Goal: Feedback & Contribution: Contribute content

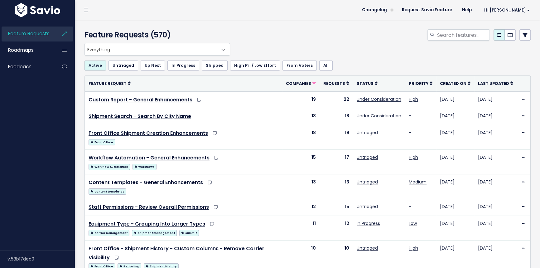
click at [519, 31] on link at bounding box center [524, 34] width 11 height 11
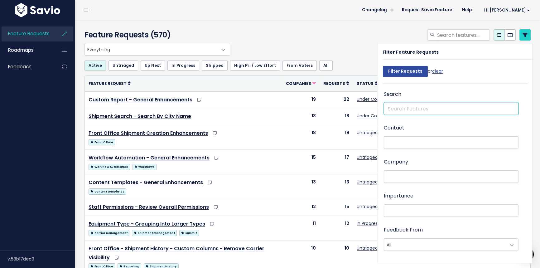
click at [405, 109] on input "text" at bounding box center [451, 108] width 135 height 12
type input "notes shipment templates"
click at [383, 66] on input "Filter Requests" at bounding box center [405, 71] width 45 height 11
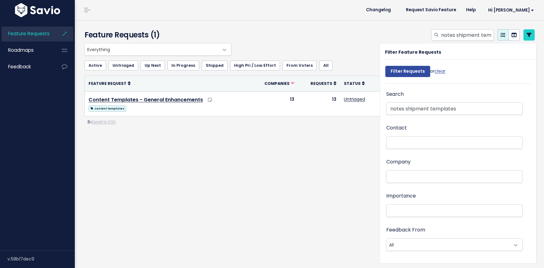
select select
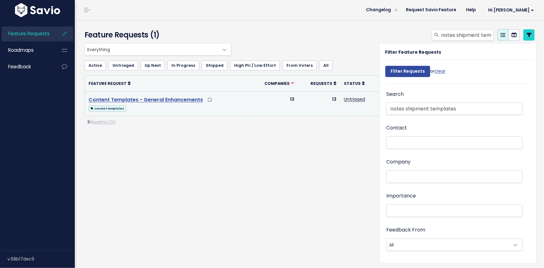
click at [183, 99] on link "Content Templates - General Enhancements" at bounding box center [146, 99] width 114 height 7
drag, startPoint x: 402, startPoint y: 107, endPoint x: 365, endPoint y: 108, distance: 36.8
click at [368, 109] on div "Everything Any Product: Any Product Area Any Product: No Product Area No Produc…" at bounding box center [310, 109] width 463 height 132
type input "shipment templates"
click at [385, 66] on input "Filter Requests" at bounding box center [407, 71] width 45 height 11
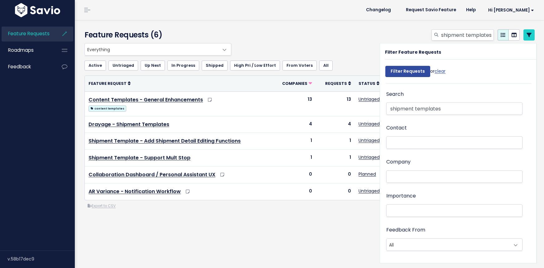
select select
click at [26, 68] on span "Feedback" at bounding box center [19, 66] width 23 height 7
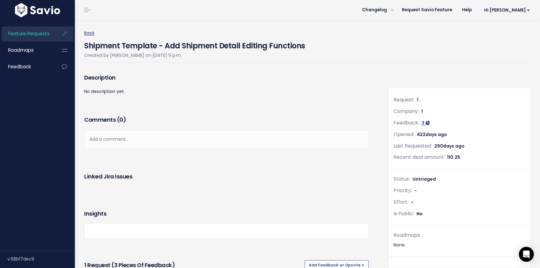
click at [87, 33] on link "Back" at bounding box center [89, 33] width 10 height 6
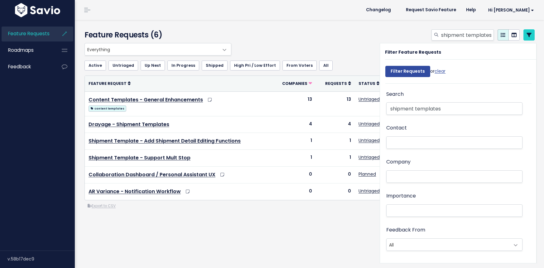
select select
click at [31, 64] on link "Feedback" at bounding box center [27, 67] width 50 height 14
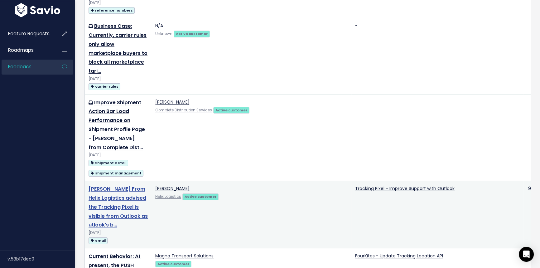
scroll to position [170, 0]
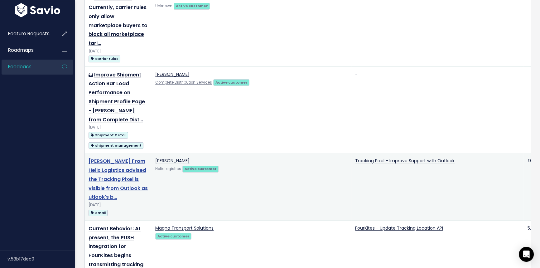
click at [94, 161] on link "Sarah Winters From Helix Logistics advised the Tracking Pixel is visible from O…" at bounding box center [118, 178] width 59 height 43
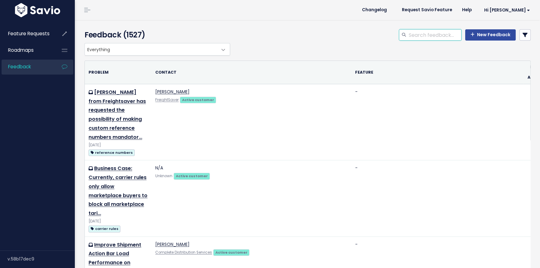
click at [426, 38] on input "search" at bounding box center [434, 34] width 53 height 11
type input "notes shipment templates"
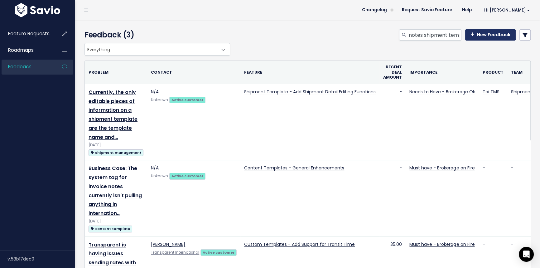
click at [497, 40] on link "New Feedback" at bounding box center [490, 34] width 50 height 11
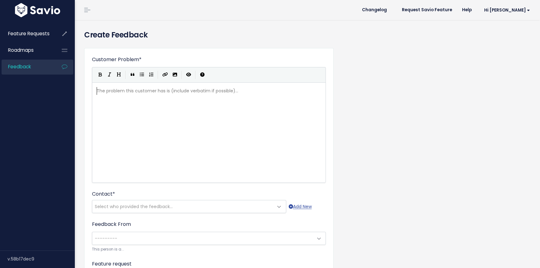
scroll to position [0, 0]
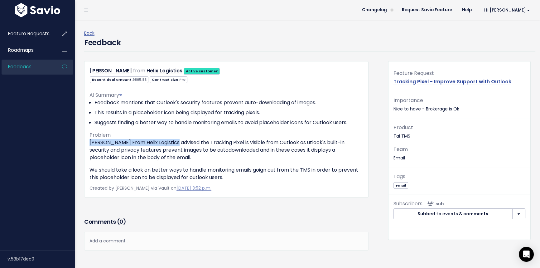
drag, startPoint x: 90, startPoint y: 143, endPoint x: 173, endPoint y: 142, distance: 83.2
click at [173, 142] on p "Sarah Winters From Helix Logistics advised the Tracking Pixel is visible from O…" at bounding box center [226, 150] width 274 height 22
copy p "Sarah Winters From Helix Logistics"
click at [31, 50] on span "Roadmaps" at bounding box center [21, 50] width 26 height 7
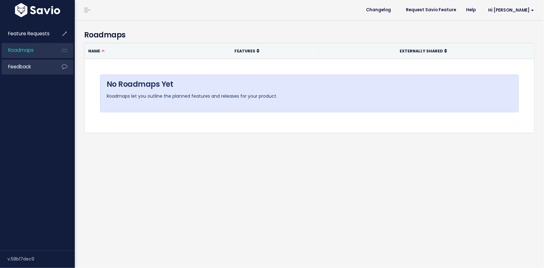
click at [25, 65] on span "Feedback" at bounding box center [19, 66] width 23 height 7
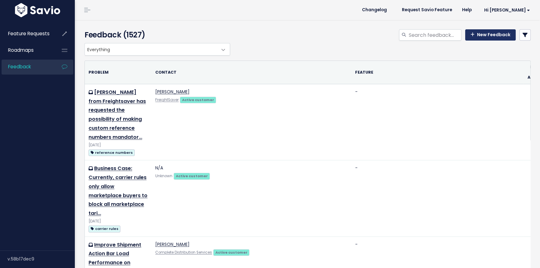
click at [490, 36] on link "New Feedback" at bounding box center [490, 34] width 50 height 11
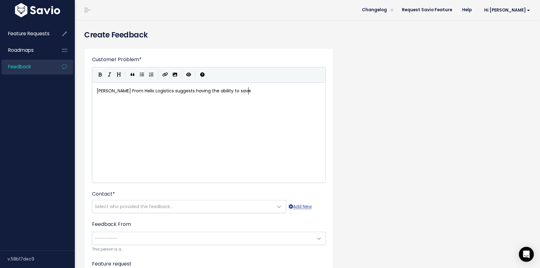
scroll to position [2, 78]
type textarea "suggests having the ability to save Pickup"
type textarea "7delivery notes in th"
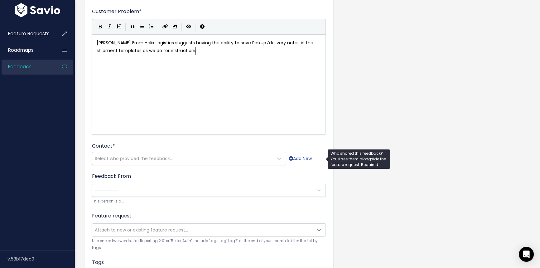
scroll to position [85, 0]
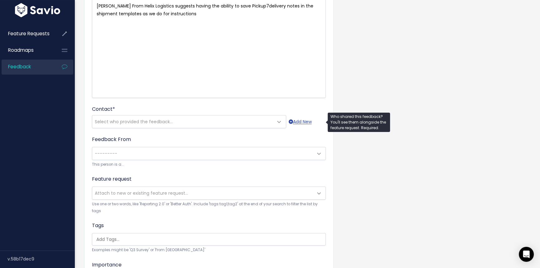
type textarea "e shipment templates as we do for instructions"
click at [168, 117] on span "Select who provided the feedback..." at bounding box center [182, 121] width 181 height 12
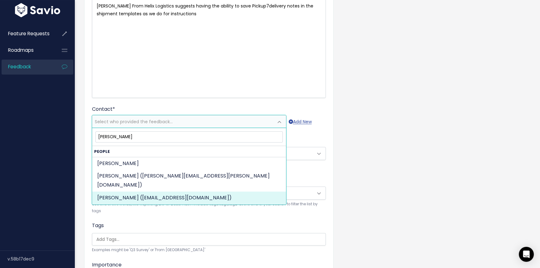
type input "Sarah Win"
select select "ACTIVE"
select select "89341158"
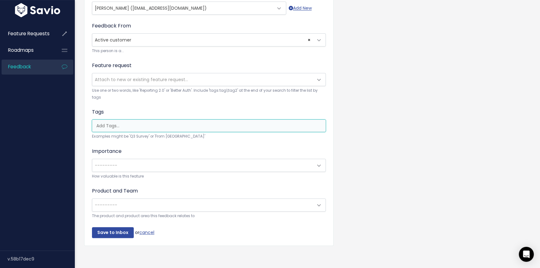
scroll to position [0, 2]
click at [112, 129] on ul at bounding box center [208, 126] width 233 height 12
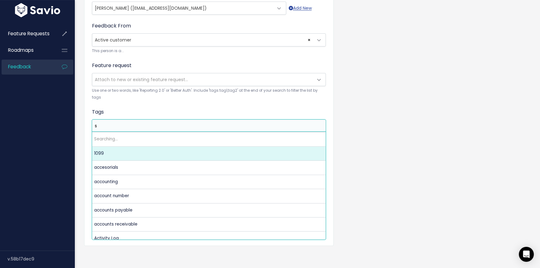
scroll to position [0, 0]
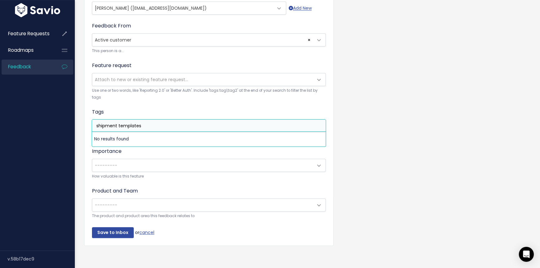
drag, startPoint x: 147, startPoint y: 124, endPoint x: 74, endPoint y: 118, distance: 73.8
click at [74, 118] on div "Feature Requests Roadmaps Feedback" at bounding box center [270, 36] width 540 height 468
type input "Templates"
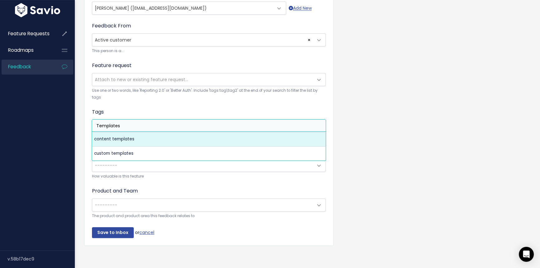
drag, startPoint x: 74, startPoint y: 123, endPoint x: 67, endPoint y: 122, distance: 7.3
click at [67, 122] on div "Feature Requests Roadmaps Feedback" at bounding box center [270, 36] width 540 height 468
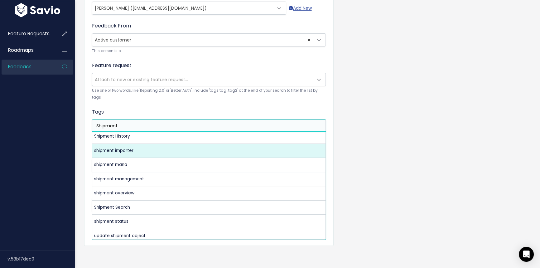
scroll to position [105, 0]
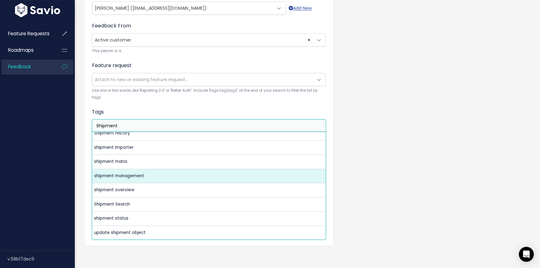
type input "Shipment"
select select "5374"
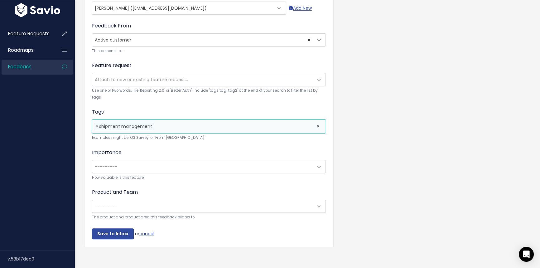
click at [142, 166] on span "---------" at bounding box center [202, 166] width 221 height 12
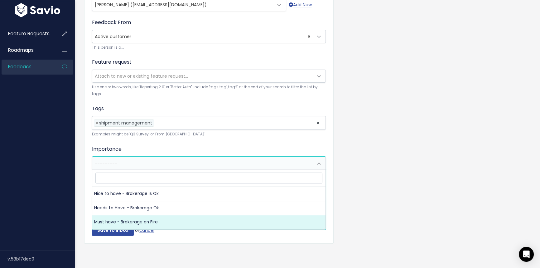
scroll to position [205, 0]
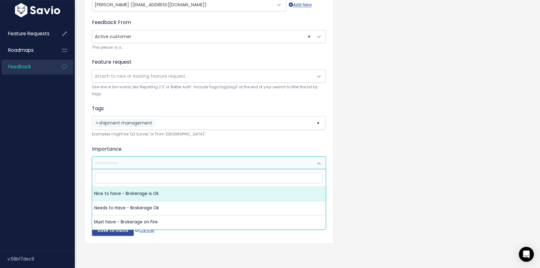
select select "NICE_TO_HAVE"
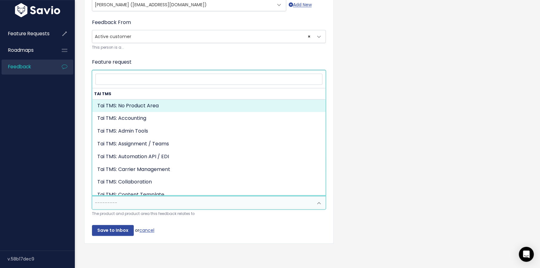
drag, startPoint x: 128, startPoint y: 196, endPoint x: 125, endPoint y: 200, distance: 5.1
click at [128, 196] on span "---------" at bounding box center [202, 202] width 221 height 12
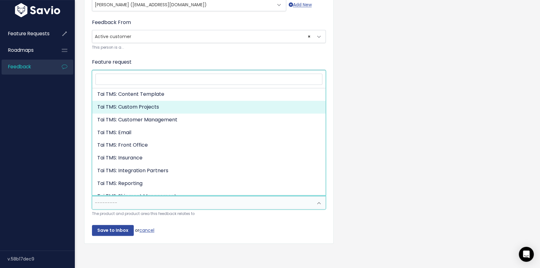
scroll to position [113, 0]
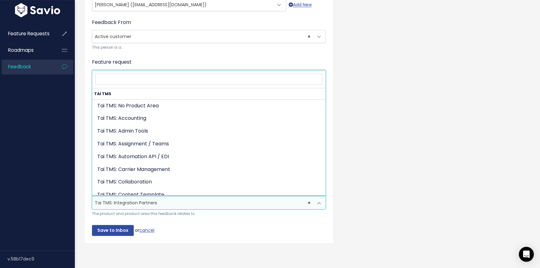
drag, startPoint x: 182, startPoint y: 148, endPoint x: 170, endPoint y: 196, distance: 49.1
click at [170, 196] on span "× Tai TMS: Integration Partners" at bounding box center [202, 202] width 221 height 12
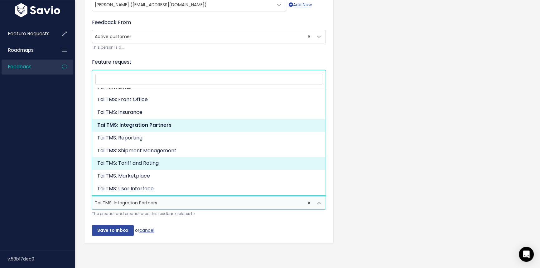
scroll to position [145, 0]
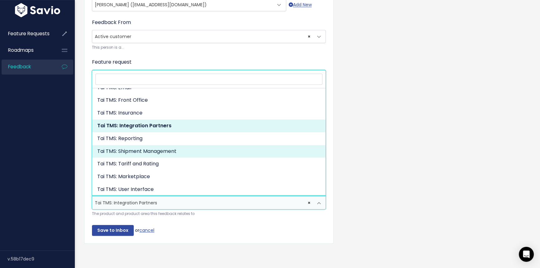
select select "MAIN:SHIPMENT_MANAGEMENT"
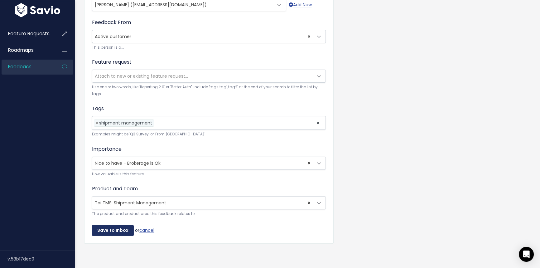
click at [118, 226] on input "Save to Inbox" at bounding box center [113, 230] width 42 height 11
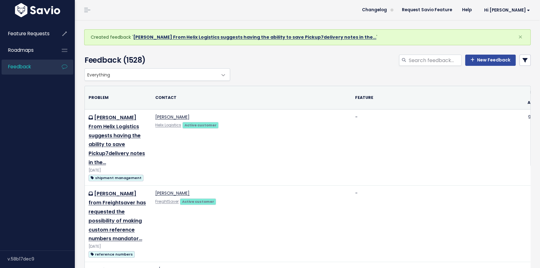
click at [276, 35] on link "Sarah Winters From Helix Logistics suggests having the ability to save Pickup7d…" at bounding box center [254, 37] width 243 height 6
